Goal: Find specific page/section: Find specific page/section

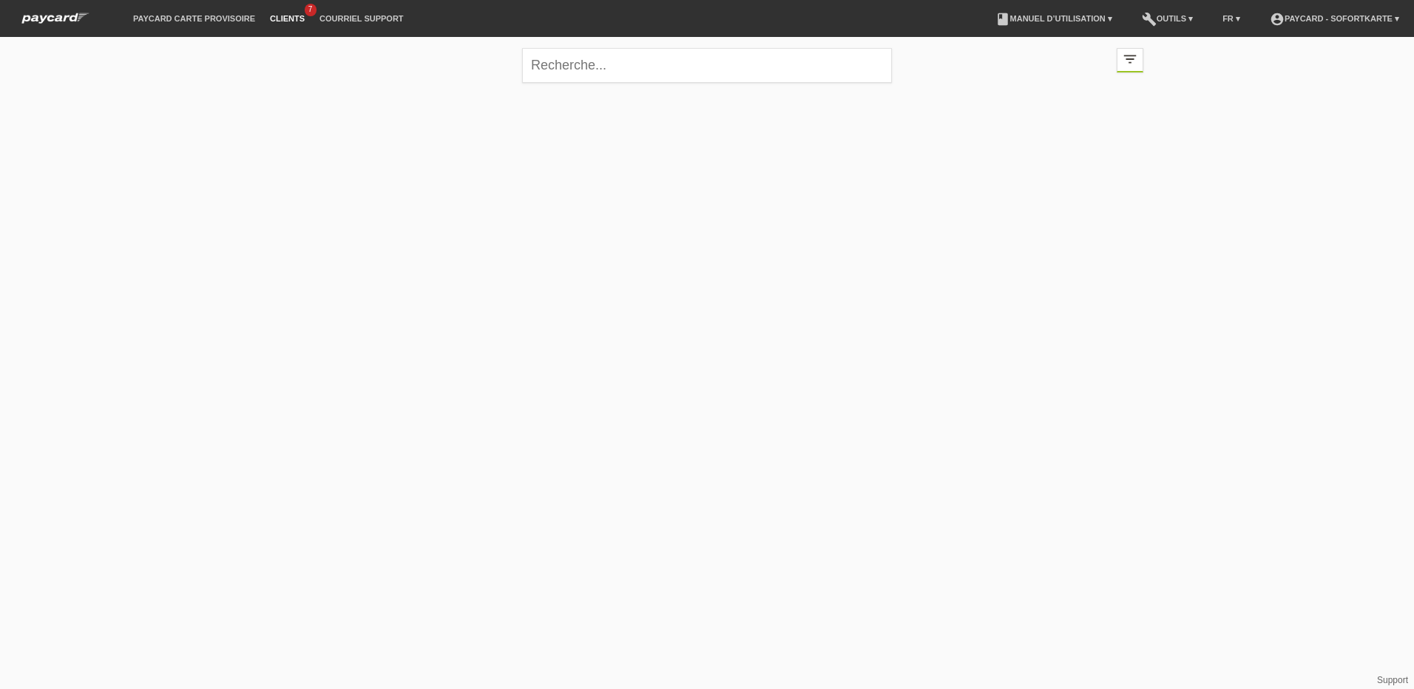
click at [63, 16] on img at bounding box center [55, 18] width 81 height 16
click at [290, 7] on li "Clients 7" at bounding box center [288, 19] width 50 height 38
click at [214, 8] on li "paycard carte provisoire" at bounding box center [194, 19] width 137 height 38
click at [210, 16] on link "paycard carte provisoire" at bounding box center [194, 18] width 137 height 9
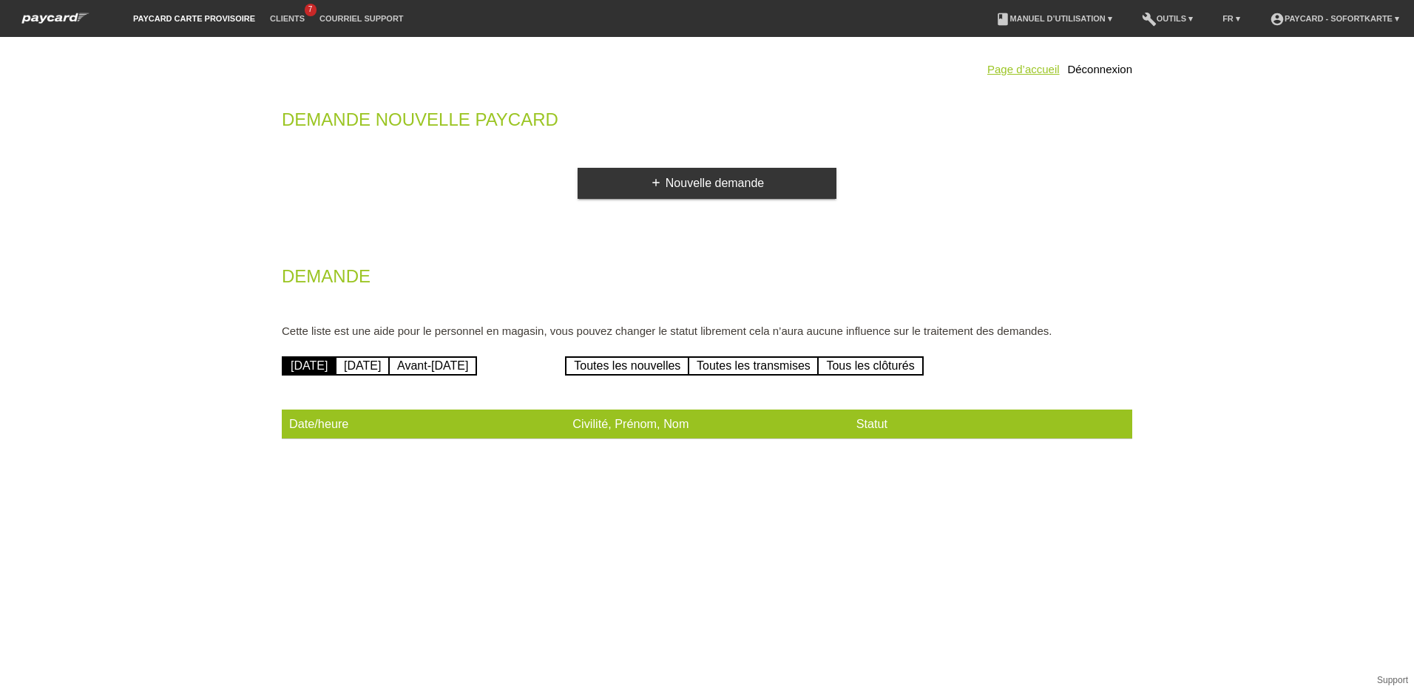
click at [1021, 68] on link "Page d’accueil" at bounding box center [1023, 69] width 72 height 13
click at [368, 364] on link "Hier" at bounding box center [362, 366] width 55 height 19
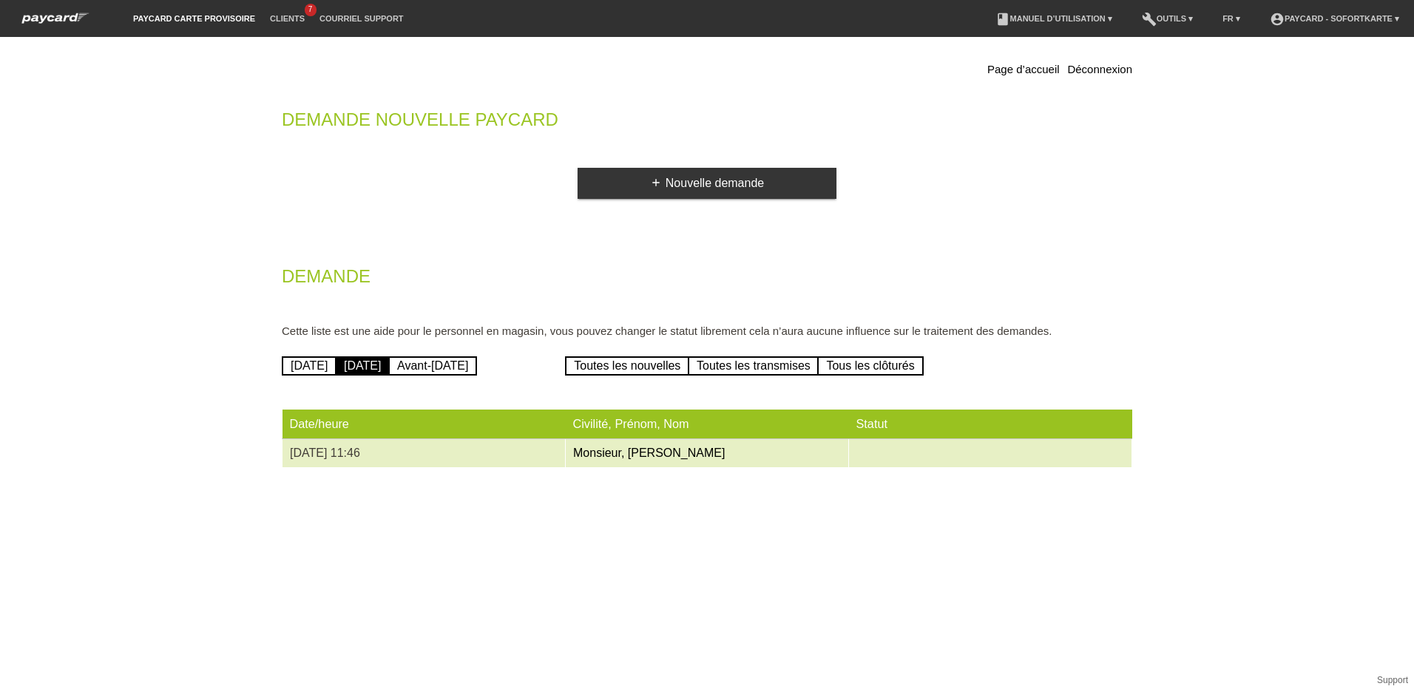
click at [325, 453] on td "13.08.2025 11:46" at bounding box center [424, 453] width 283 height 29
click at [351, 454] on td "13.08.2025 11:46" at bounding box center [424, 453] width 283 height 29
click at [655, 449] on link "Monsieur, Youssef, Calderon" at bounding box center [649, 453] width 152 height 13
click at [903, 453] on td at bounding box center [990, 453] width 283 height 29
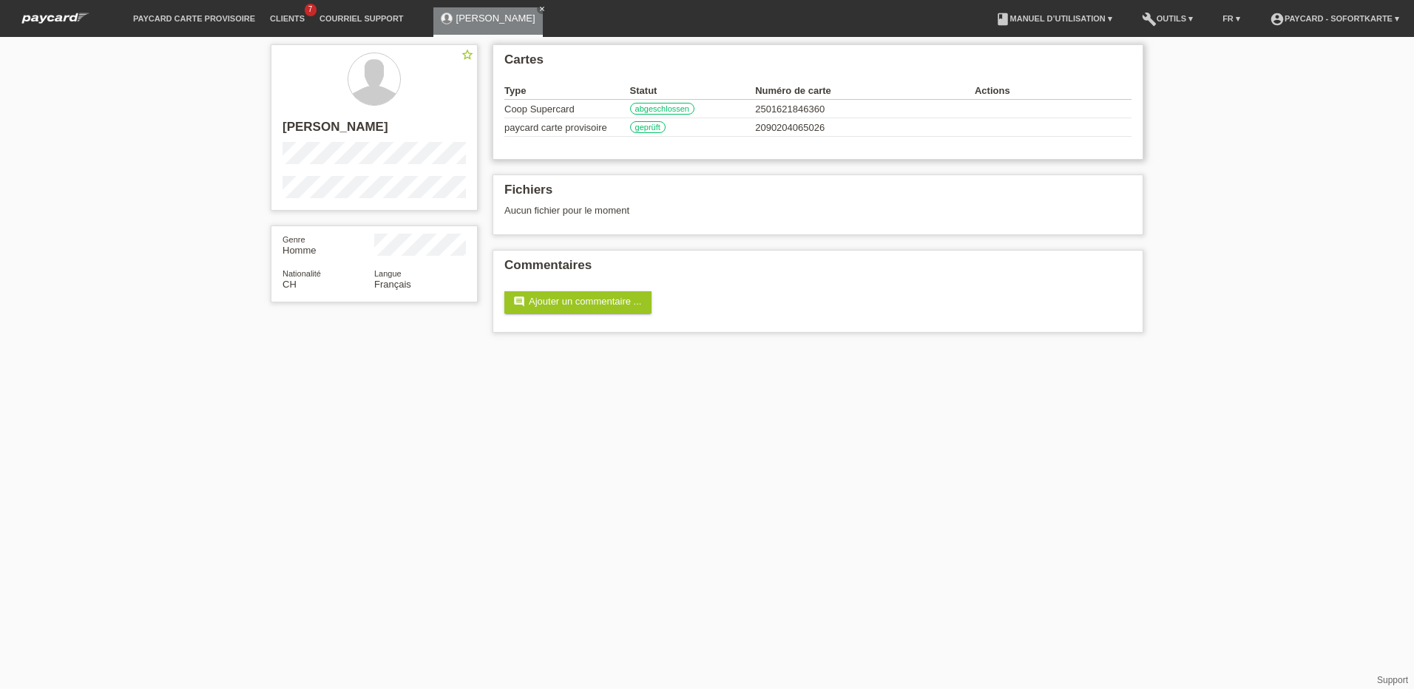
click at [644, 127] on label "geprüft" at bounding box center [648, 127] width 36 height 12
click at [649, 112] on label "abgeschlossen" at bounding box center [662, 109] width 64 height 12
drag, startPoint x: 555, startPoint y: 113, endPoint x: 565, endPoint y: 114, distance: 10.4
click at [555, 113] on td "Coop Supercard" at bounding box center [567, 109] width 126 height 18
click at [68, 10] on div at bounding box center [55, 14] width 111 height 28
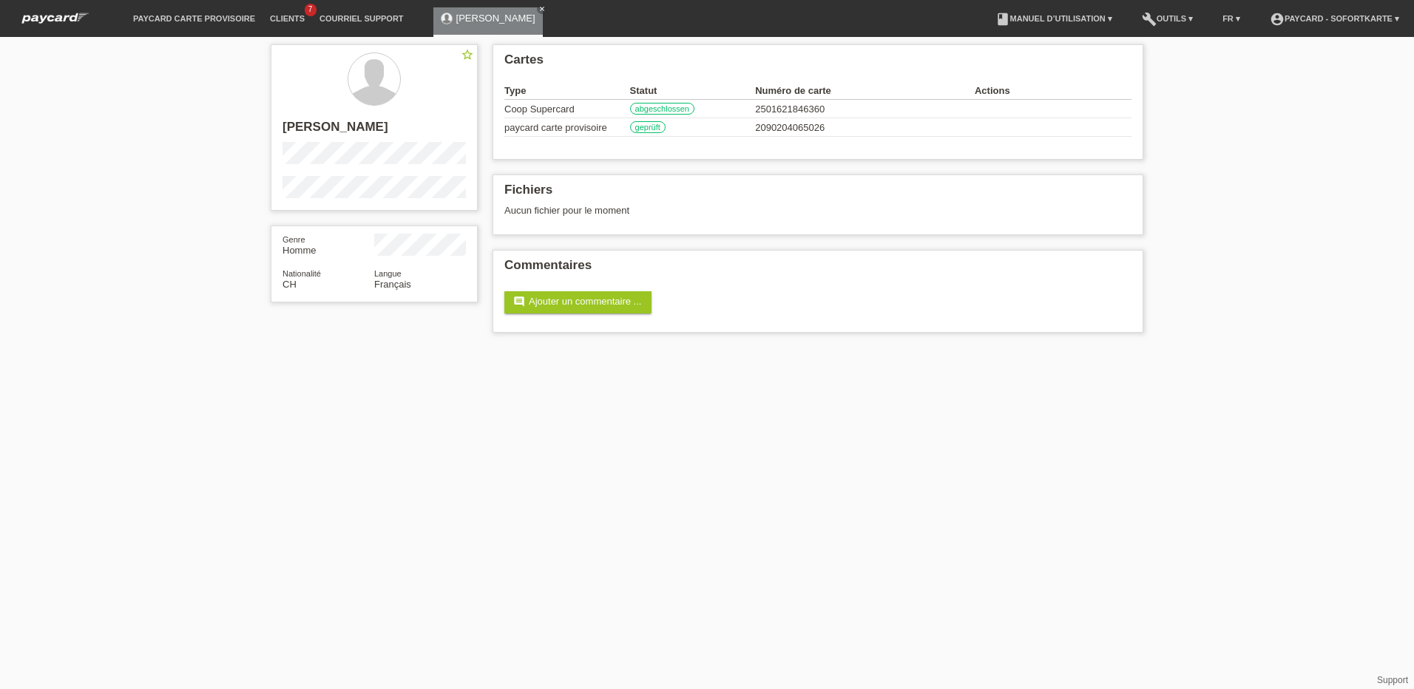
click at [64, 16] on img at bounding box center [55, 18] width 81 height 16
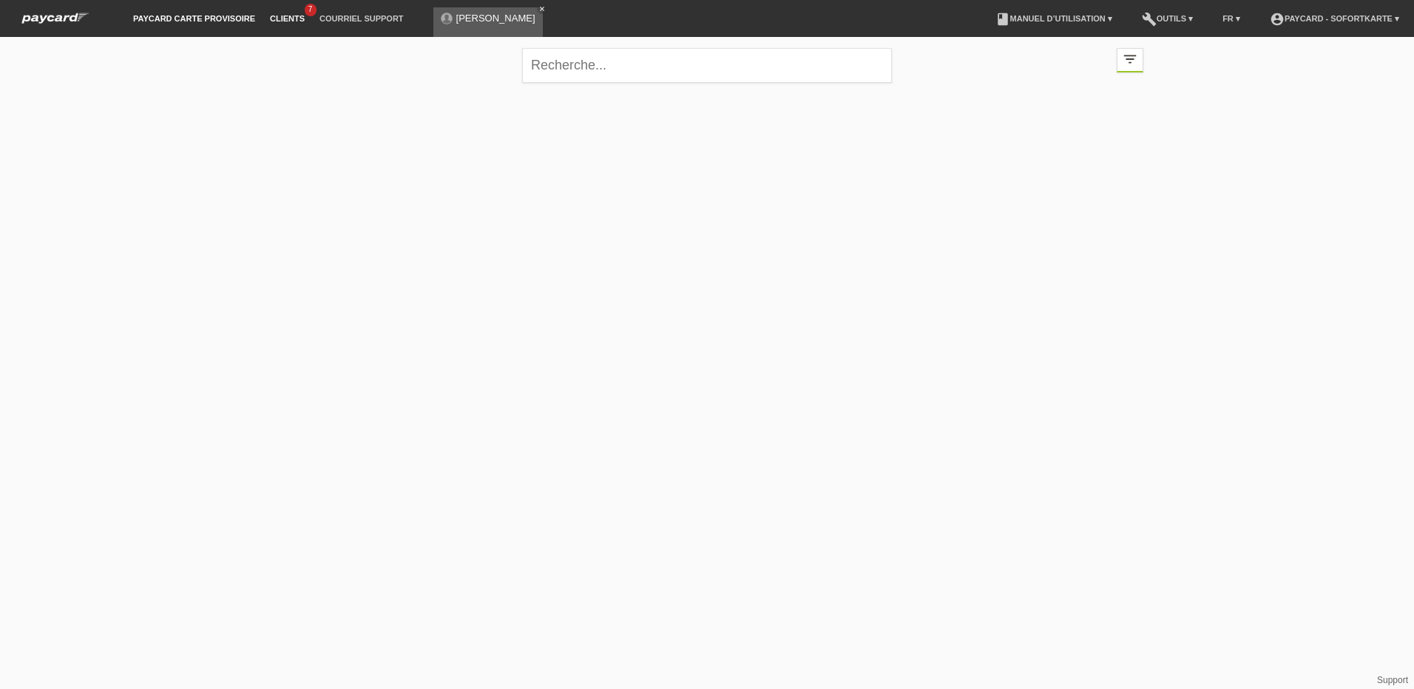
click at [238, 16] on link "paycard carte provisoire" at bounding box center [194, 18] width 137 height 9
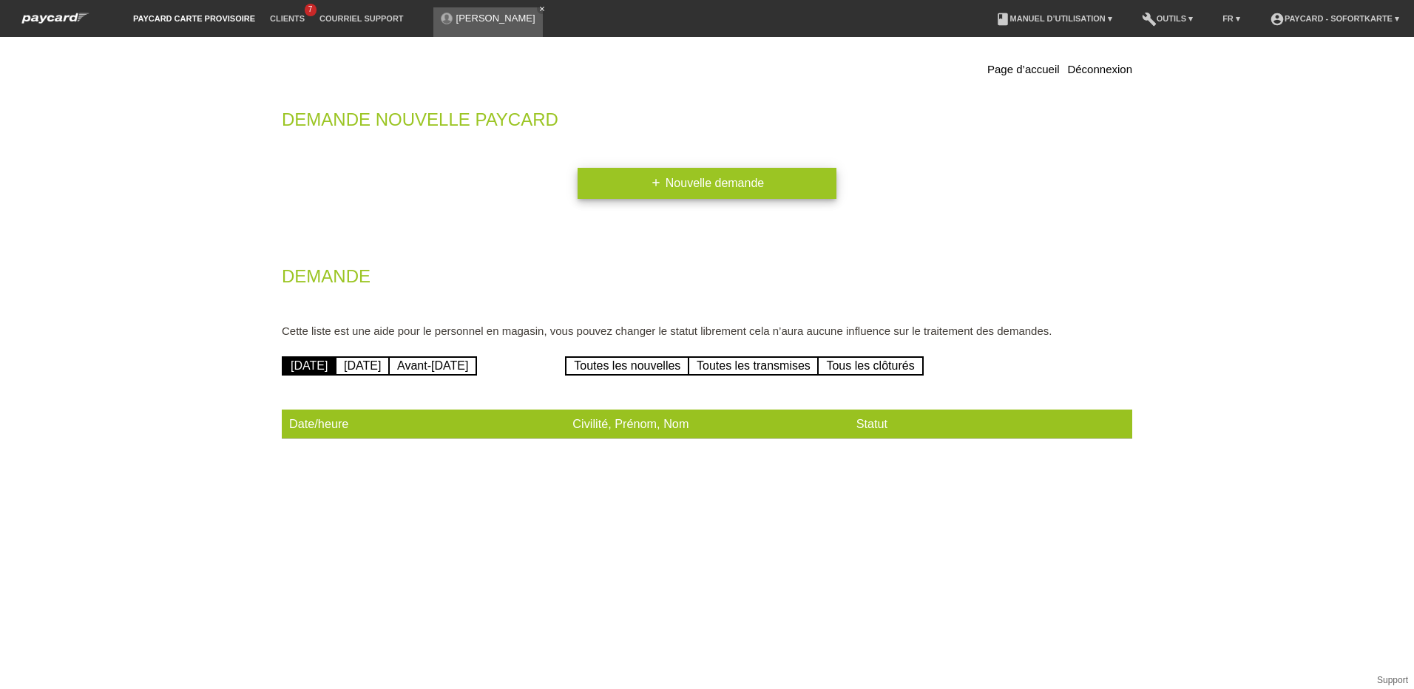
click at [712, 169] on link "add Nouvelle demande" at bounding box center [707, 183] width 259 height 31
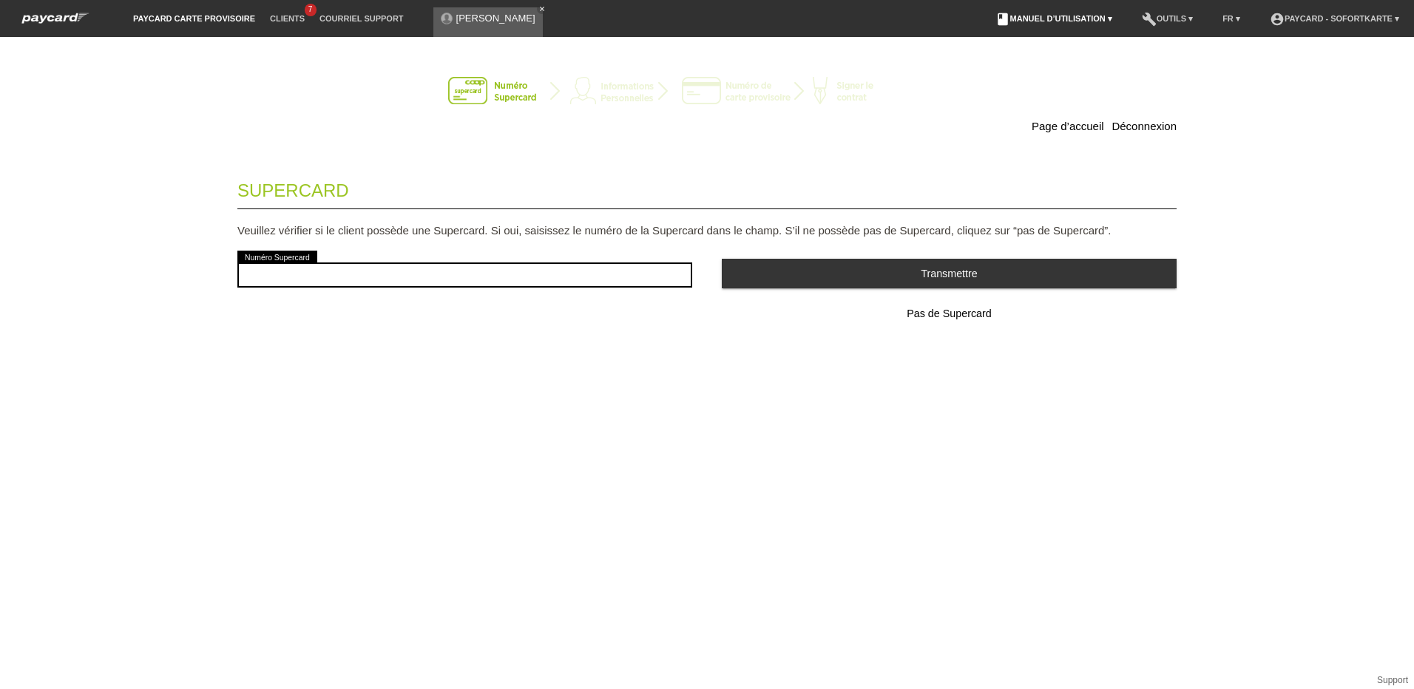
click at [1025, 18] on link "book Manuel d’utilisation ▾" at bounding box center [1054, 18] width 132 height 9
click at [1024, 35] on link "Manuel d’utilisation avec LCC" at bounding box center [1037, 34] width 126 height 11
click at [1378, 16] on link "account_circle paycard - Sofortkarte ▾" at bounding box center [1335, 18] width 144 height 9
click at [1287, 33] on icon "account_circle" at bounding box center [1279, 41] width 22 height 22
click at [1315, 63] on div "[EMAIL_ADDRESS][DOMAIN_NAME]" at bounding box center [1336, 72] width 136 height 18
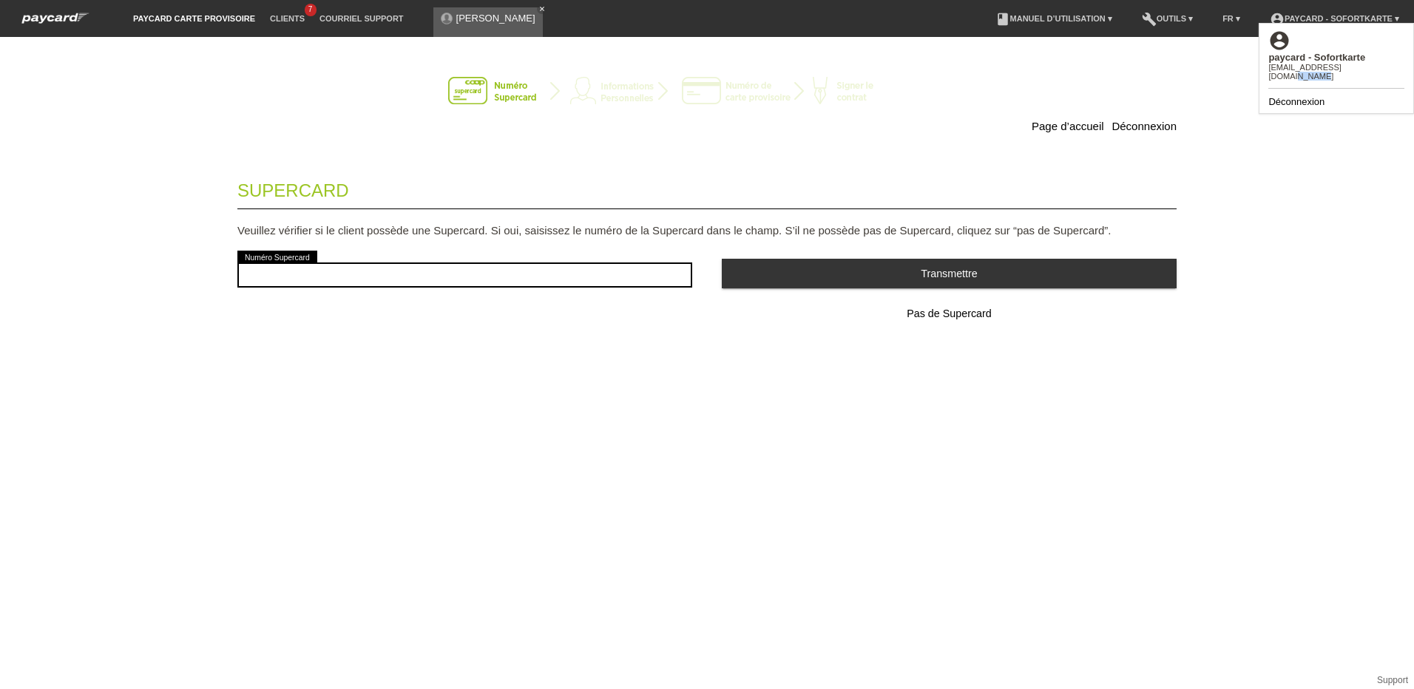
click at [1315, 63] on div "[EMAIL_ADDRESS][DOMAIN_NAME]" at bounding box center [1336, 72] width 136 height 18
click at [1313, 63] on div "[EMAIL_ADDRESS][DOMAIN_NAME]" at bounding box center [1336, 72] width 136 height 18
click at [1222, 14] on li "FR ▾" at bounding box center [1231, 19] width 33 height 38
click at [1222, 19] on link "FR ▾" at bounding box center [1231, 18] width 33 height 9
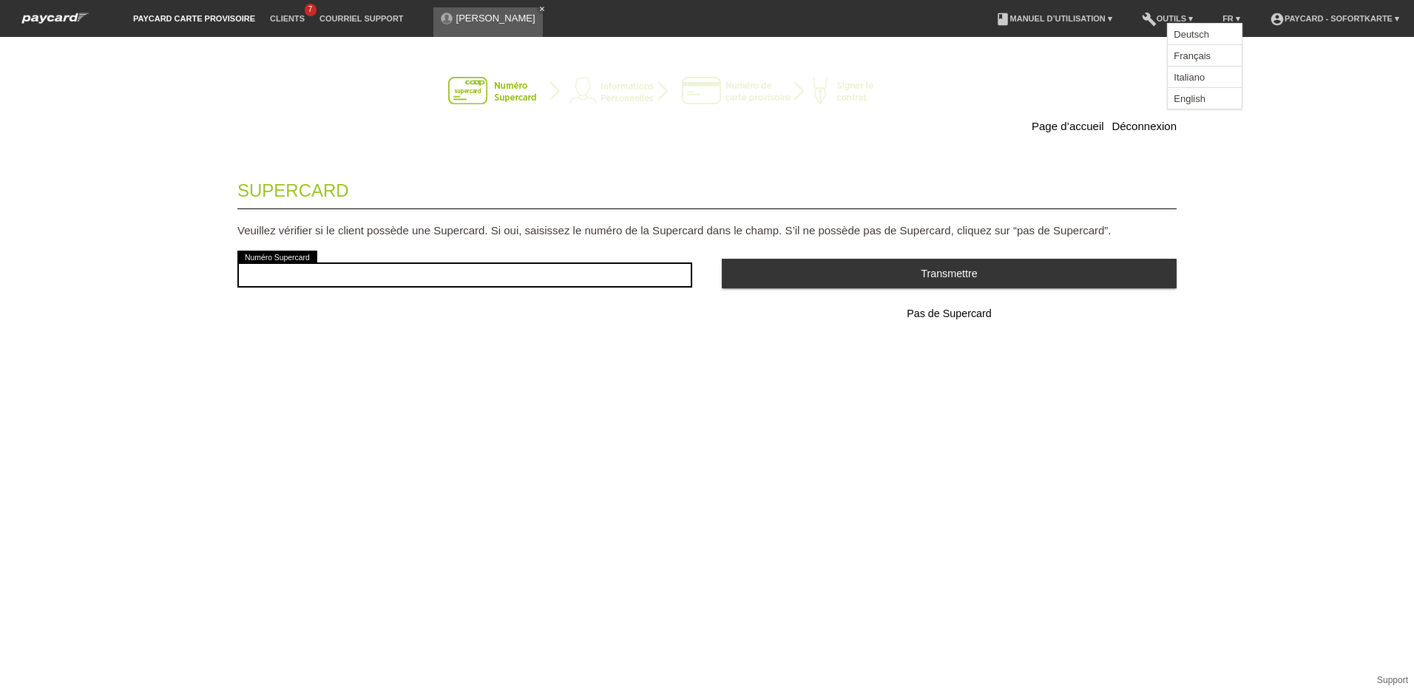
click at [1153, 25] on li "build Outils ▾" at bounding box center [1168, 19] width 66 height 38
click at [1151, 19] on link "build Outils ▾" at bounding box center [1168, 18] width 66 height 9
click at [1158, 34] on span "Recherche" at bounding box center [1160, 34] width 51 height 18
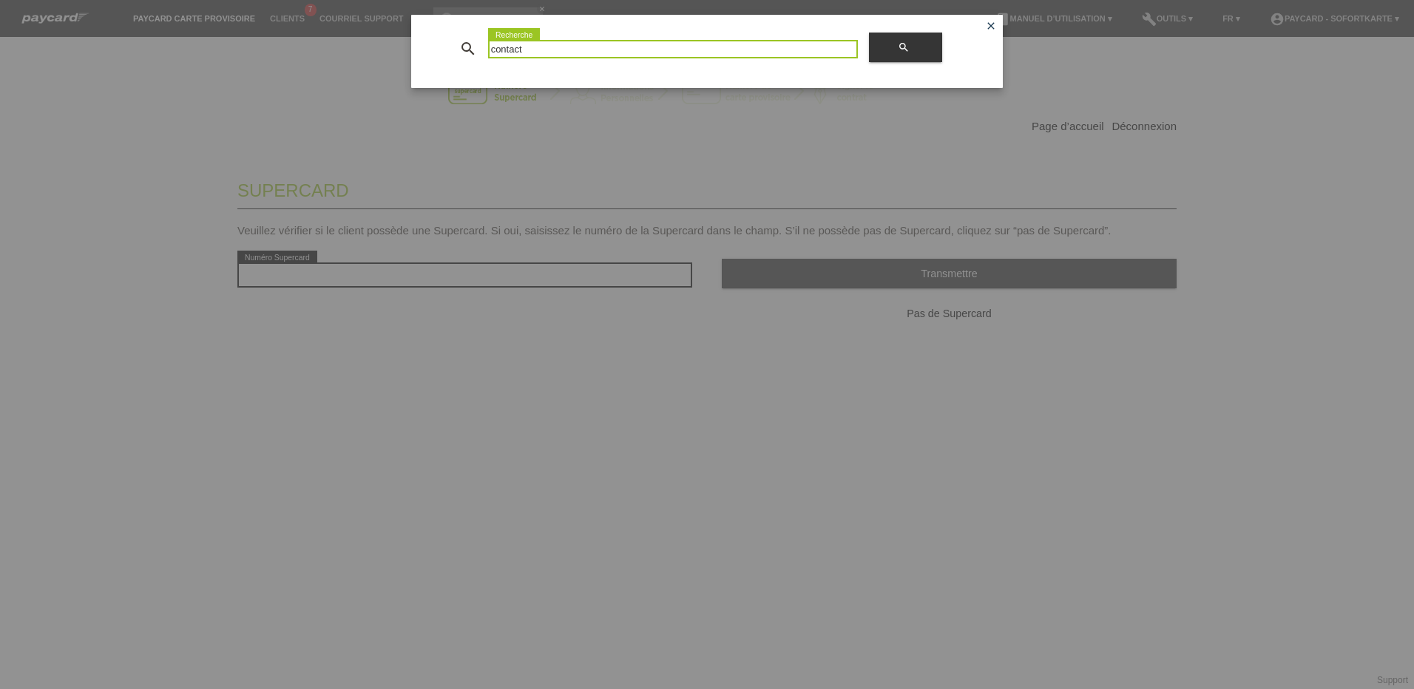
type input "contact"
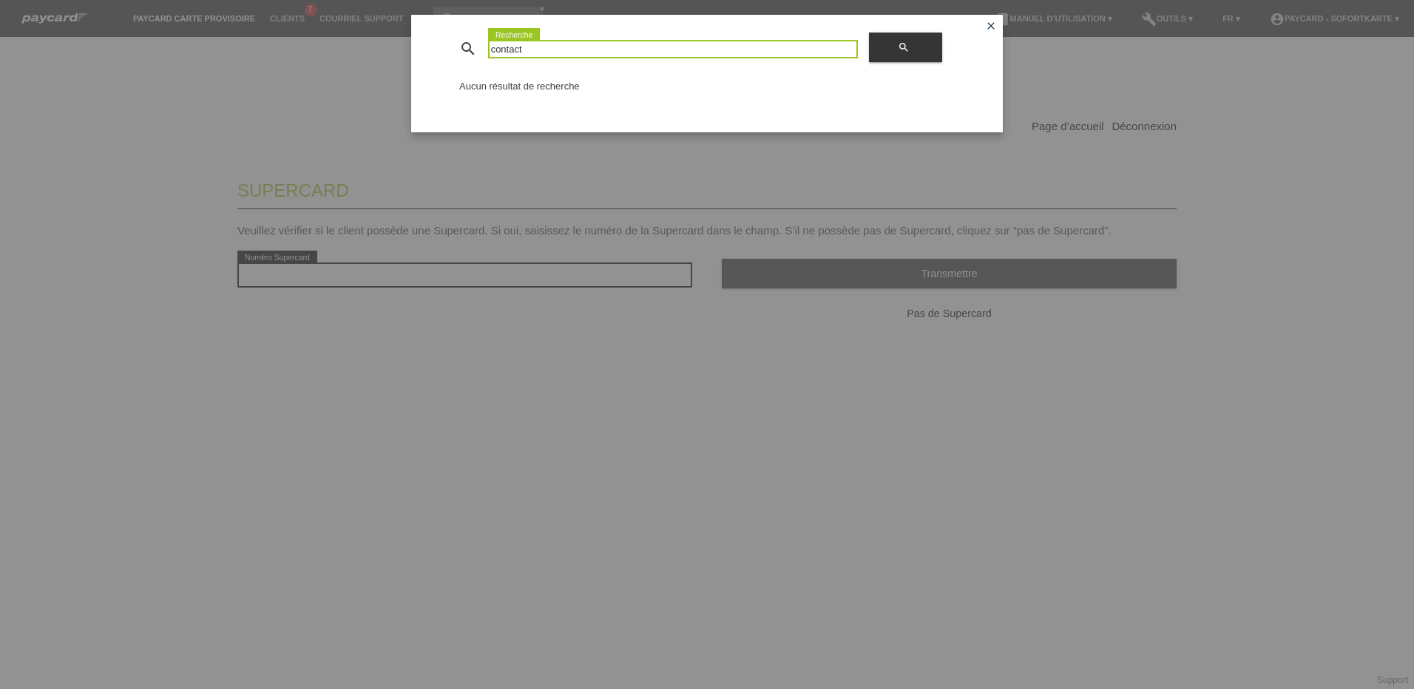
drag, startPoint x: 547, startPoint y: 51, endPoint x: 556, endPoint y: 52, distance: 8.9
click at [550, 52] on input "contact" at bounding box center [673, 49] width 370 height 18
click at [990, 27] on icon "close" at bounding box center [991, 26] width 12 height 12
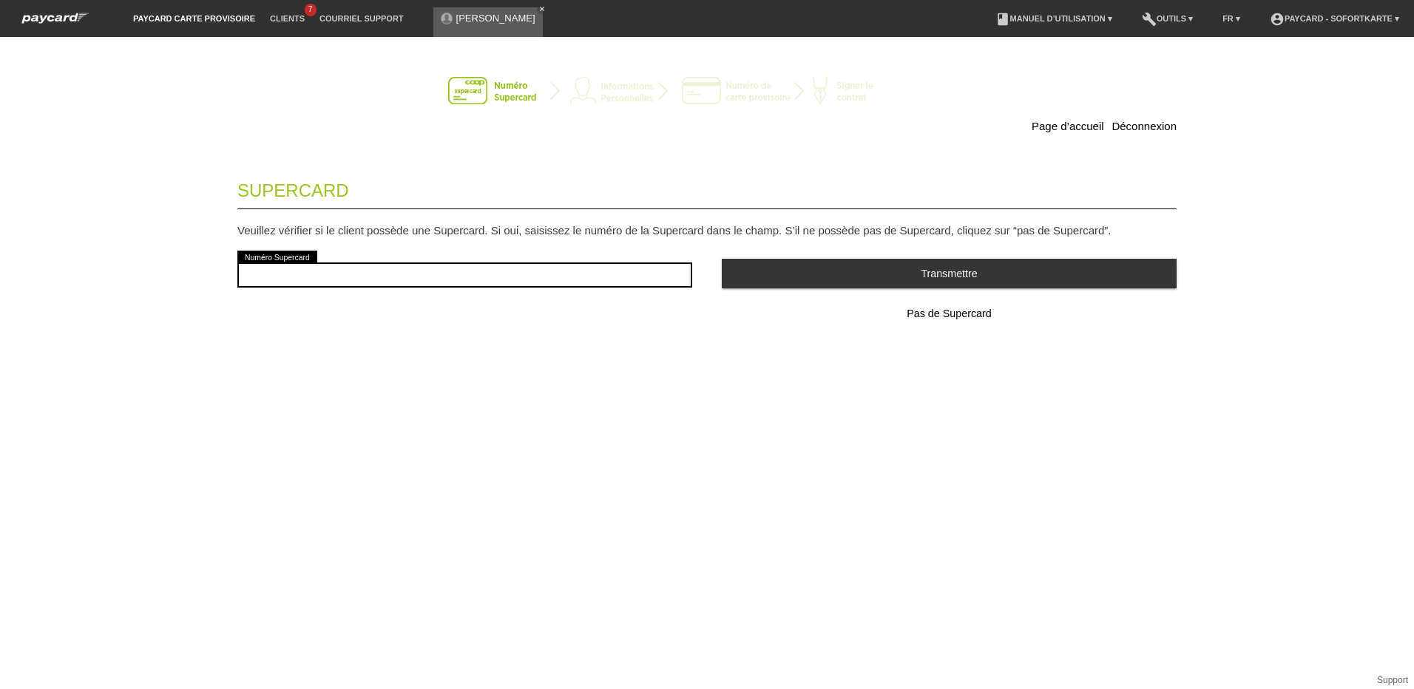
click at [1008, 16] on link "book Manuel d’utilisation ▾" at bounding box center [1054, 18] width 132 height 9
click at [1055, 58] on link "Manuel d’utilisation sans LCC" at bounding box center [1037, 55] width 126 height 11
click at [229, 19] on link "paycard carte provisoire" at bounding box center [194, 18] width 137 height 9
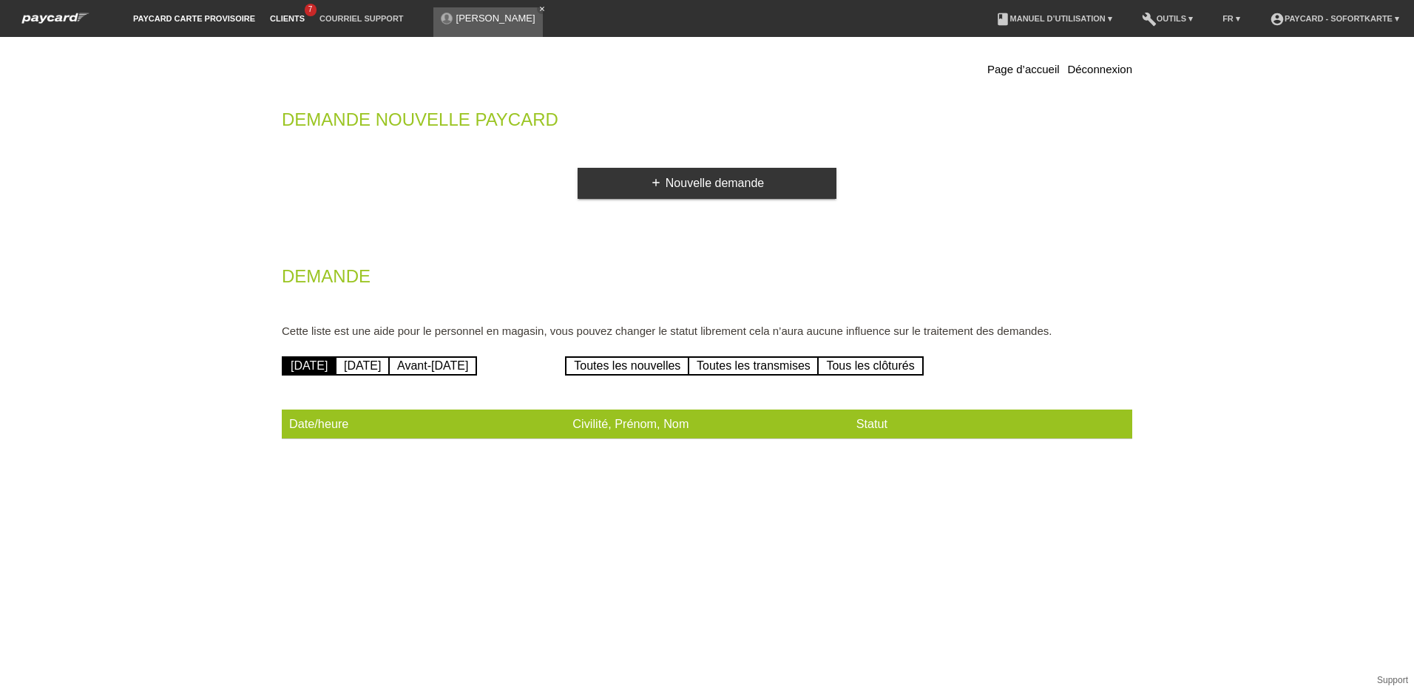
click at [284, 17] on link "Clients" at bounding box center [288, 18] width 50 height 9
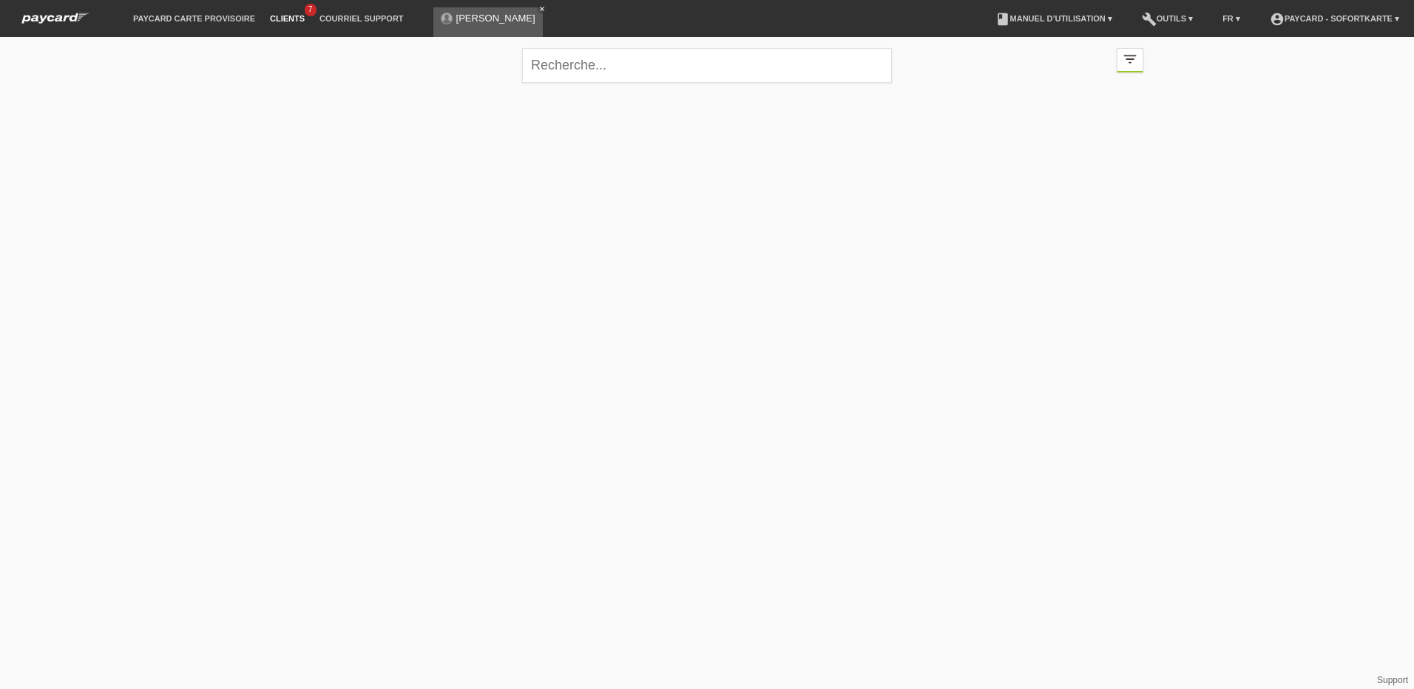
click at [296, 22] on link "Clients" at bounding box center [288, 18] width 50 height 9
drag, startPoint x: 508, startPoint y: 5, endPoint x: 509, endPoint y: 18, distance: 13.3
click at [508, 7] on div "[PERSON_NAME] close" at bounding box center [491, 18] width 117 height 37
drag, startPoint x: 509, startPoint y: 10, endPoint x: 509, endPoint y: 30, distance: 19.2
click at [510, 12] on div "Youssef Calderon close" at bounding box center [487, 22] width 109 height 30
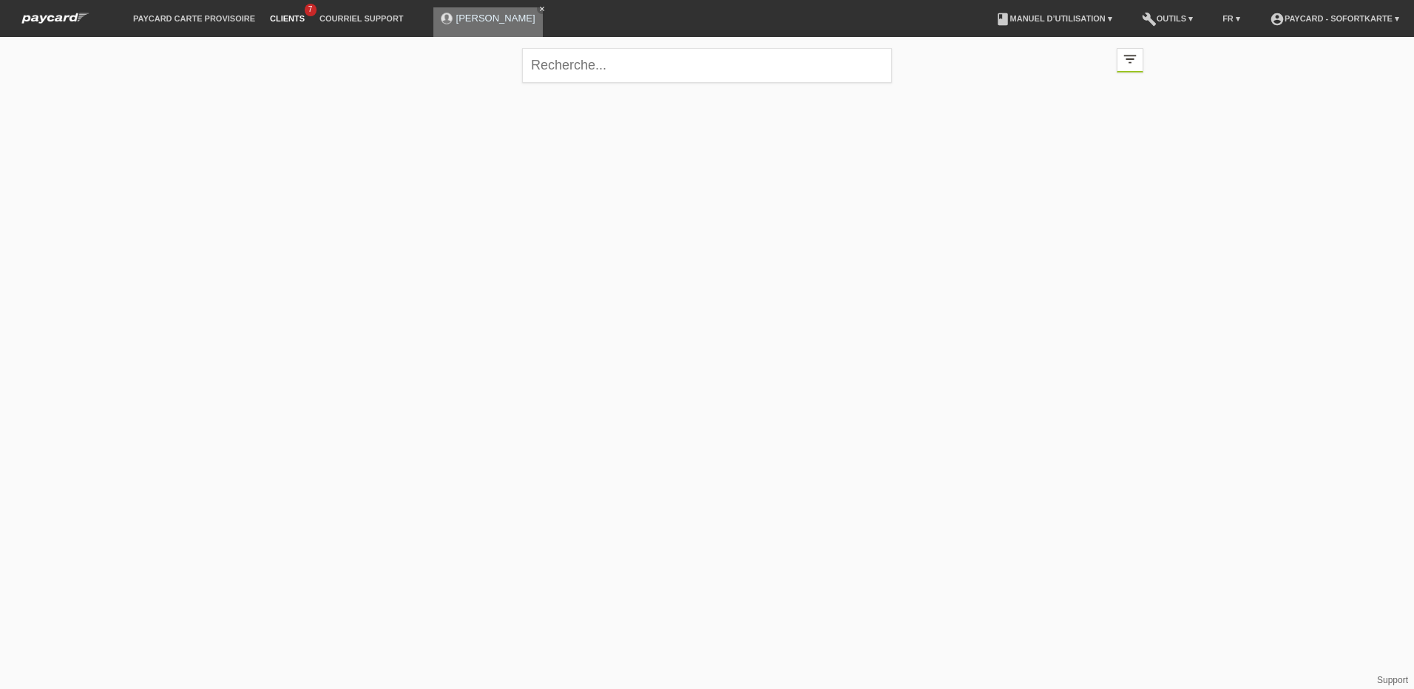
click at [507, 21] on link "[PERSON_NAME]" at bounding box center [495, 18] width 79 height 11
click at [501, 32] on div "Youssef Calderon close" at bounding box center [487, 22] width 109 height 30
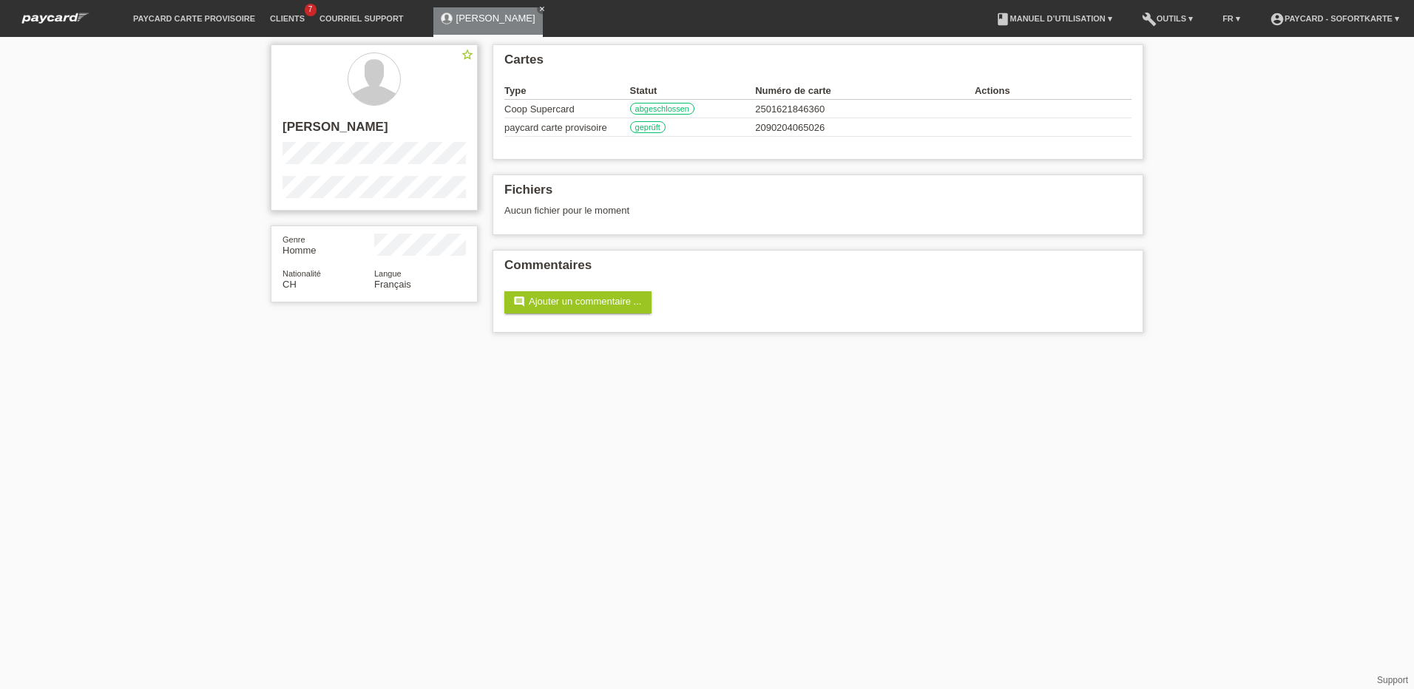
click at [401, 199] on div "star_border [PERSON_NAME]" at bounding box center [374, 127] width 207 height 166
click at [349, 264] on div "Genre Homme Nationalité CH Langue Français" at bounding box center [374, 264] width 207 height 77
click at [272, 181] on div "star_border [PERSON_NAME]" at bounding box center [374, 127] width 207 height 166
click at [528, 348] on html "paycard carte provisoire Clients 7 Courriel Support [PERSON_NAME] close menu" at bounding box center [707, 174] width 1414 height 348
click at [758, 348] on html "paycard carte provisoire Clients 7 Courriel Support Youssef Calderon close menu" at bounding box center [707, 174] width 1414 height 348
